Goal: Transaction & Acquisition: Purchase product/service

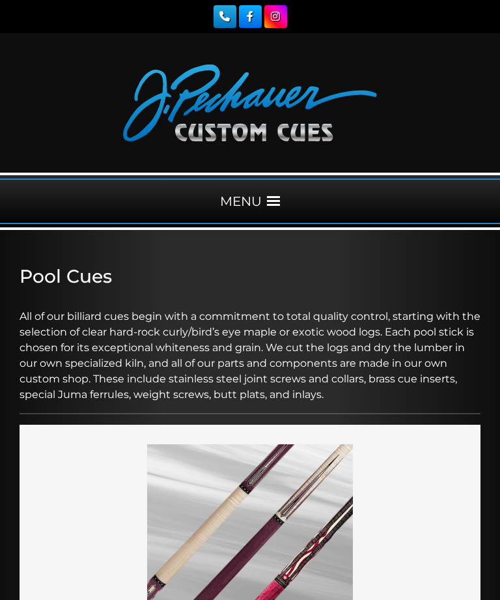
click at [283, 207] on div "MENU" at bounding box center [250, 201] width 500 height 46
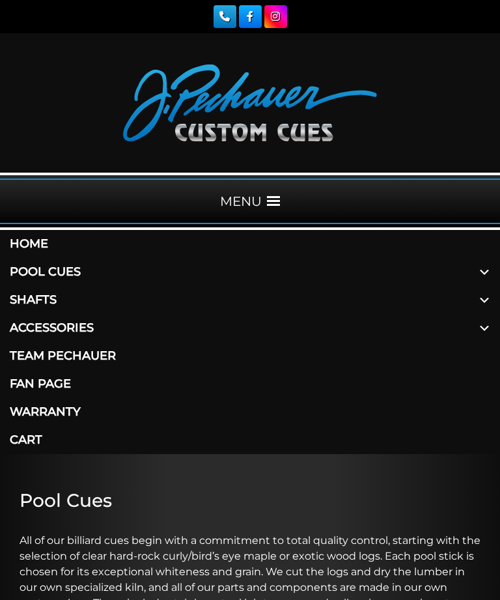
click at [31, 299] on link "Shafts" at bounding box center [250, 300] width 500 height 28
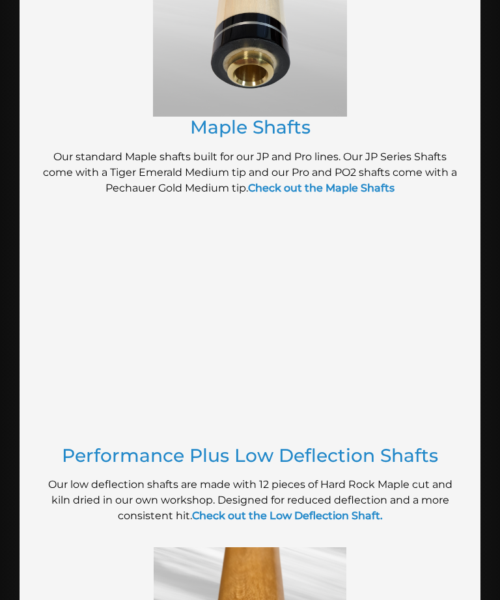
scroll to position [770, 0]
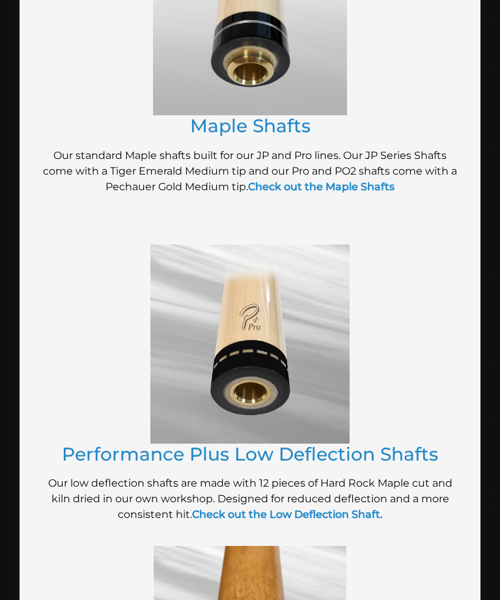
click at [398, 454] on link "Performance Plus Low Deflection Shafts" at bounding box center [250, 454] width 376 height 22
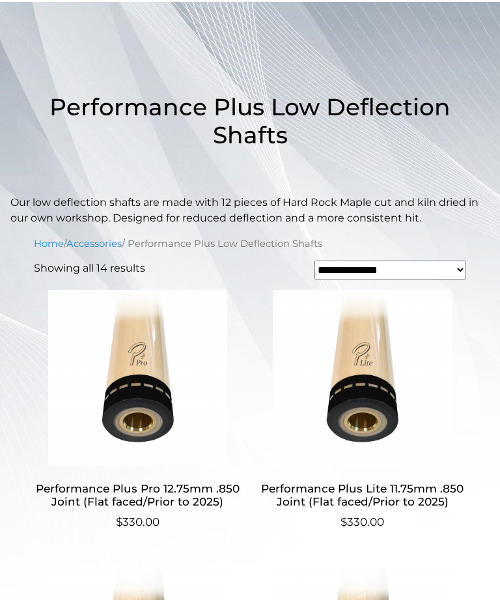
scroll to position [227, 0]
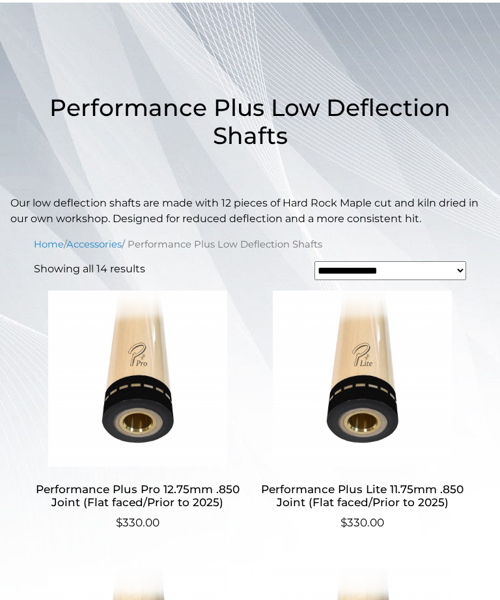
click at [421, 477] on h2 "Performance Plus Lite 11.75mm .850 Joint (Flat faced/Prior to 2025)" at bounding box center [362, 496] width 208 height 38
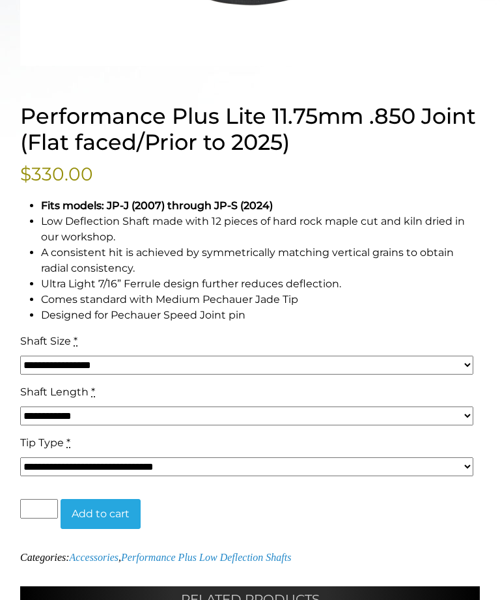
scroll to position [724, 0]
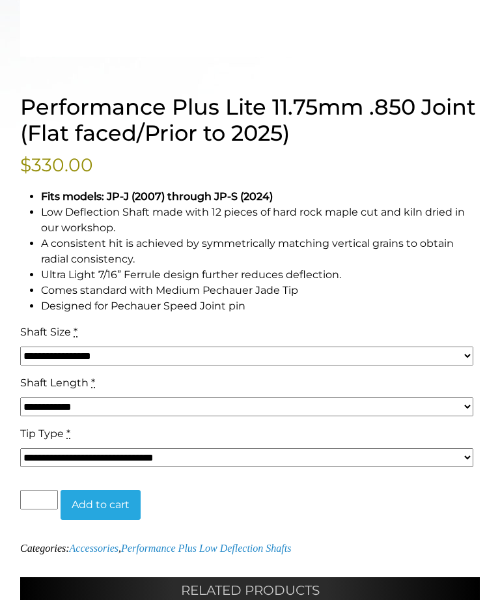
click at [462, 464] on select "**********" at bounding box center [246, 457] width 453 height 19
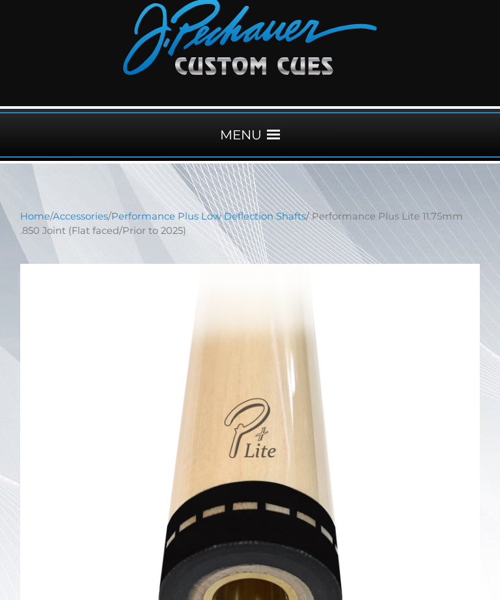
scroll to position [0, 0]
